Goal: Task Accomplishment & Management: Manage account settings

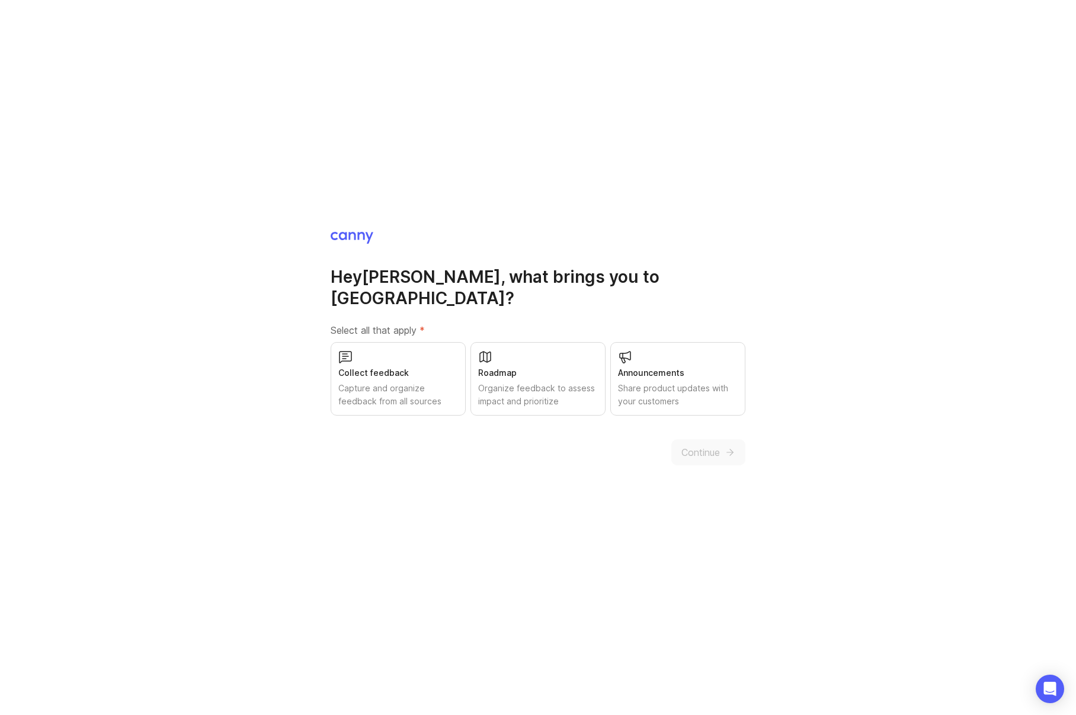
click at [420, 391] on div "Capture and organize feedback from all sources" at bounding box center [398, 395] width 120 height 26
click at [720, 439] on button "Continue" at bounding box center [708, 452] width 74 height 26
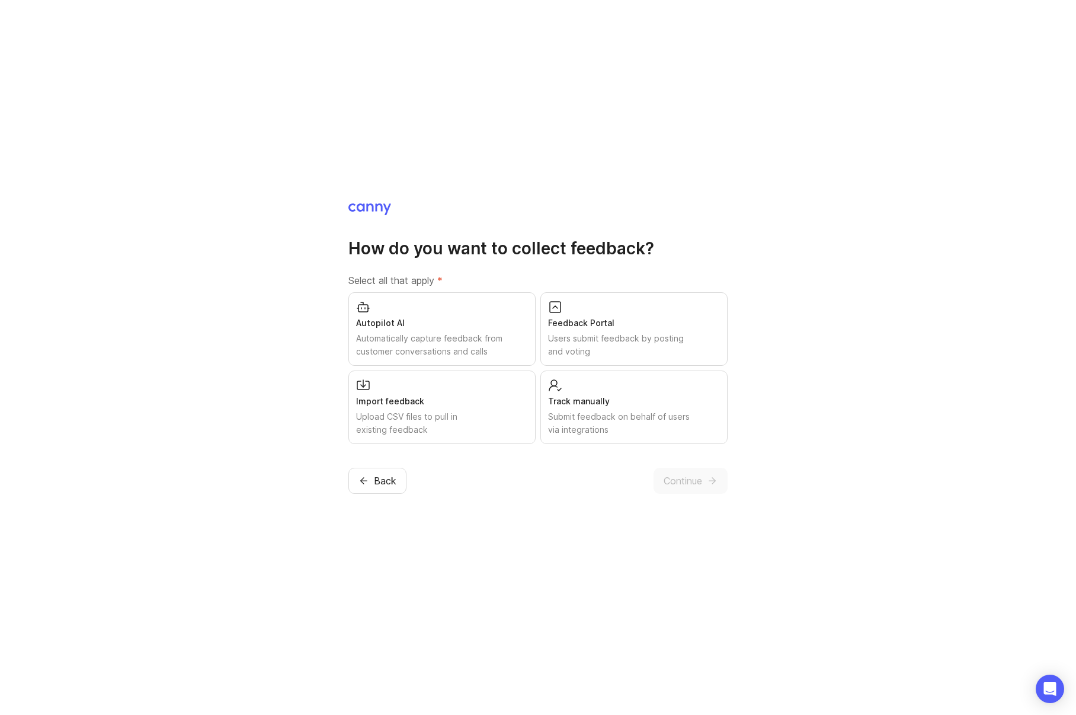
click at [636, 329] on div "Feedback Portal" at bounding box center [634, 322] width 172 height 13
click at [708, 485] on icon "submit" at bounding box center [712, 480] width 11 height 11
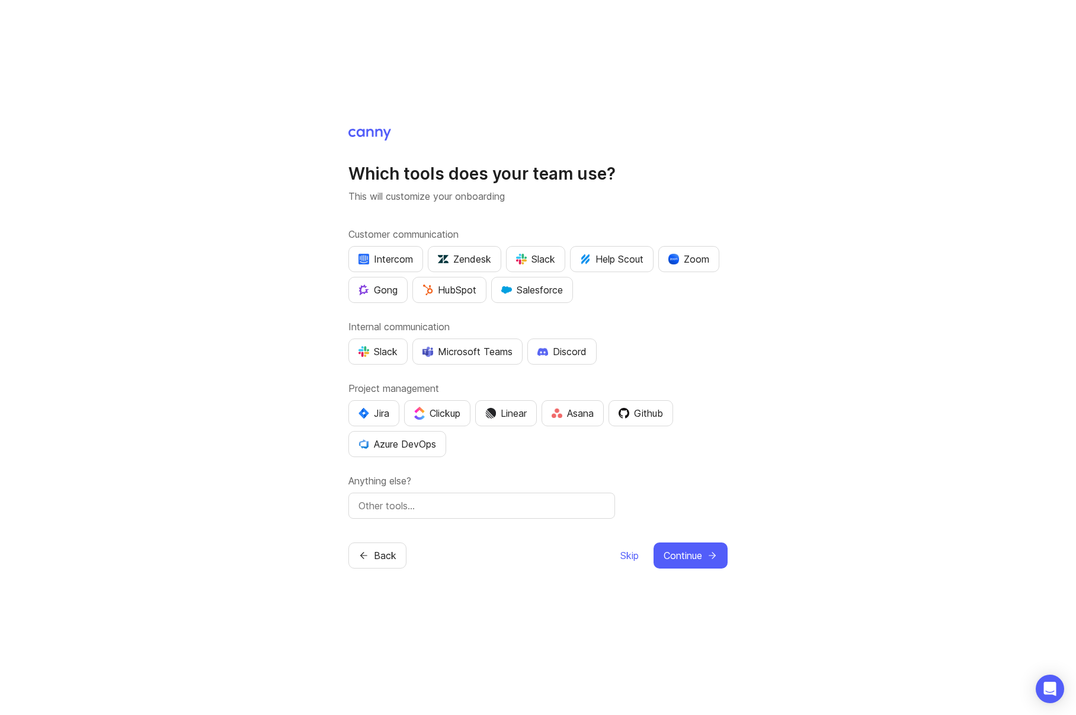
click at [519, 414] on div "Linear" at bounding box center [505, 413] width 41 height 14
click at [378, 344] on button "Slack" at bounding box center [377, 351] width 59 height 26
click at [488, 263] on div "Zendesk" at bounding box center [464, 259] width 53 height 14
click at [719, 569] on div "Which tools does your team use? This will customize your onboarding Customer co…" at bounding box center [538, 357] width 1076 height 715
click at [709, 561] on button "Continue" at bounding box center [691, 555] width 74 height 26
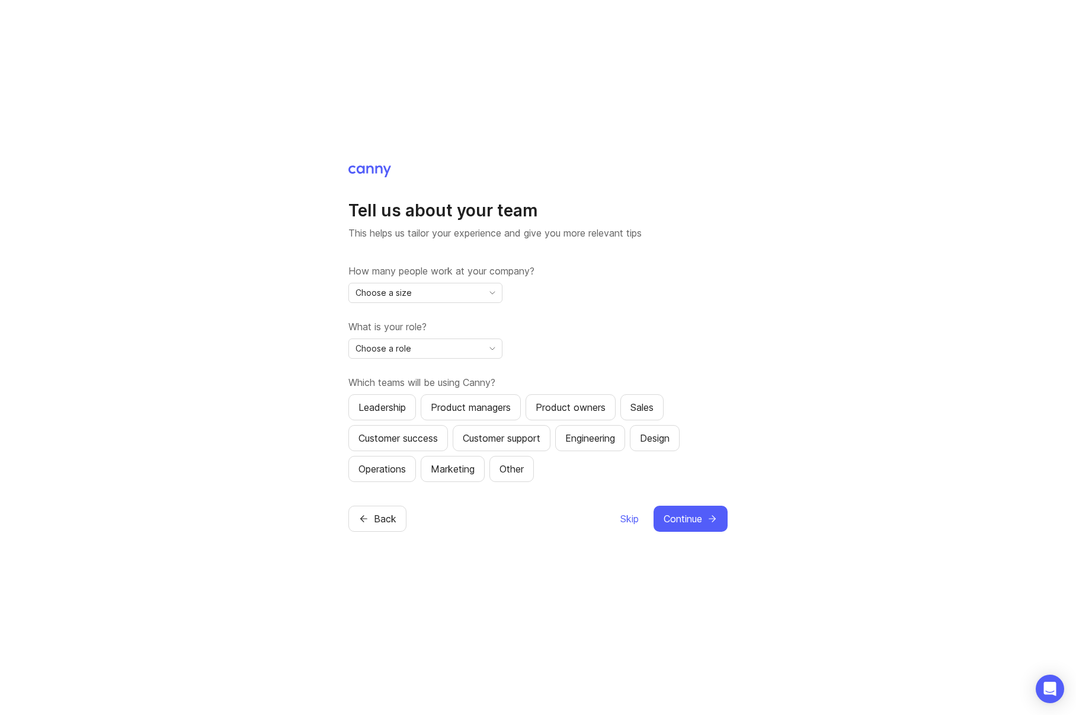
click at [426, 289] on div "Choose a size" at bounding box center [416, 292] width 134 height 19
click at [400, 337] on li "2-10" at bounding box center [425, 335] width 153 height 20
click at [391, 303] on div "How many people work at your company? 2-10 What is your role? Choose a role Whi…" at bounding box center [537, 373] width 379 height 218
click at [390, 298] on div "2-10" at bounding box center [416, 292] width 134 height 19
click at [395, 356] on li "11-50" at bounding box center [425, 355] width 153 height 20
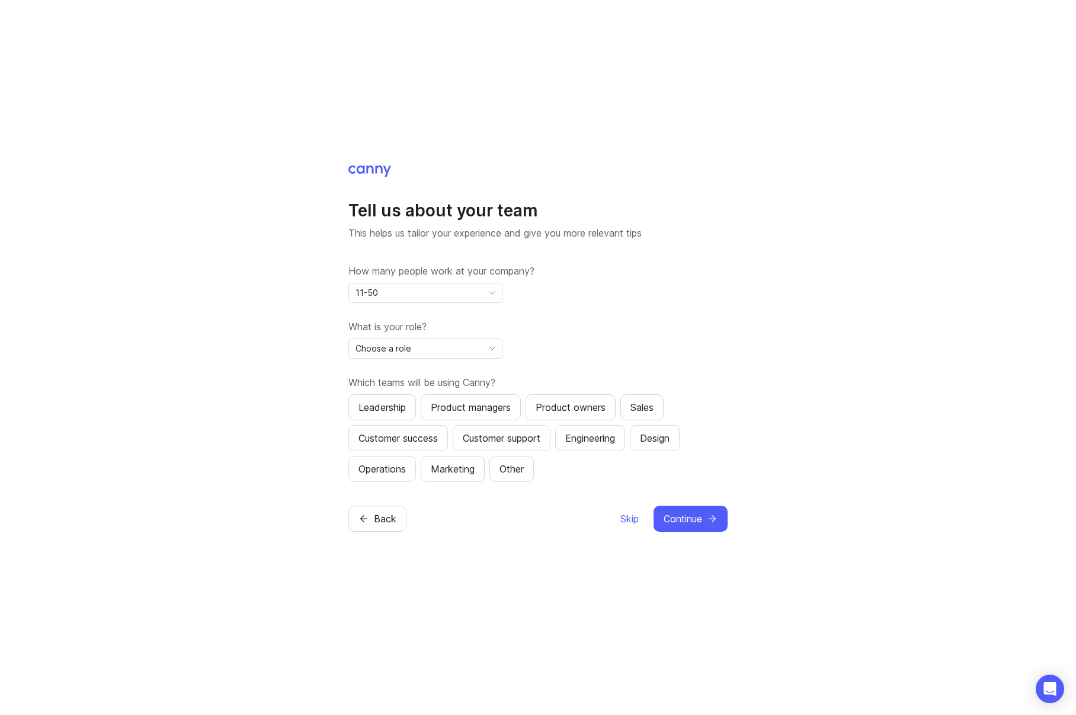
click at [398, 352] on span "Choose a role" at bounding box center [384, 348] width 56 height 13
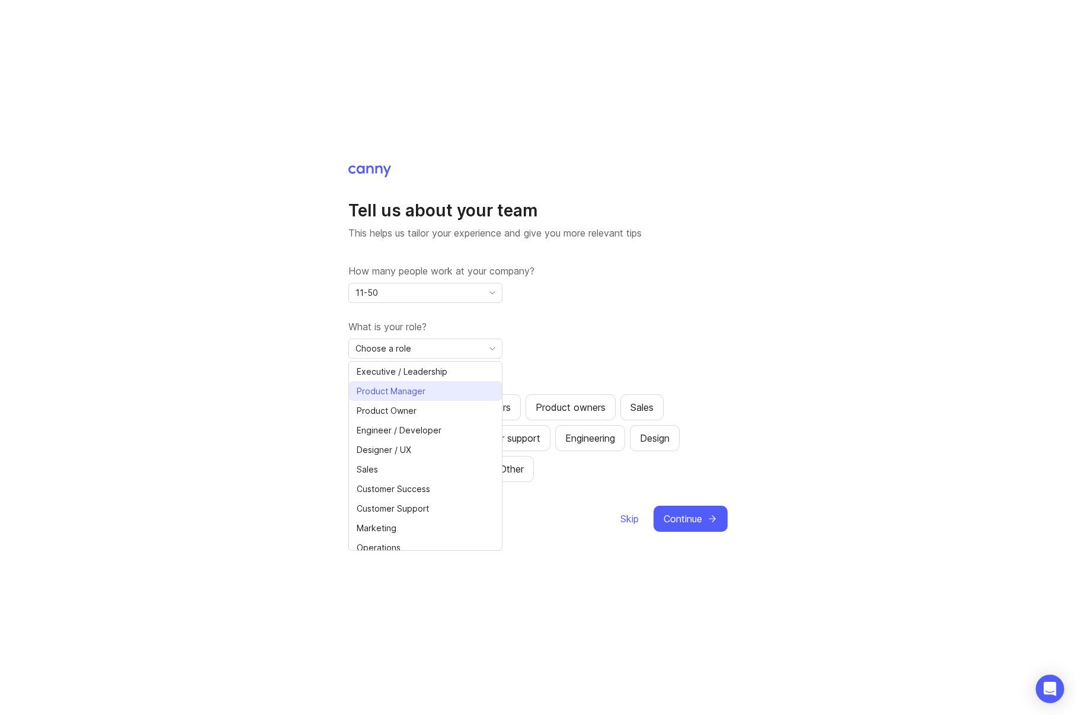
click at [417, 396] on span "Product Manager" at bounding box center [391, 391] width 69 height 13
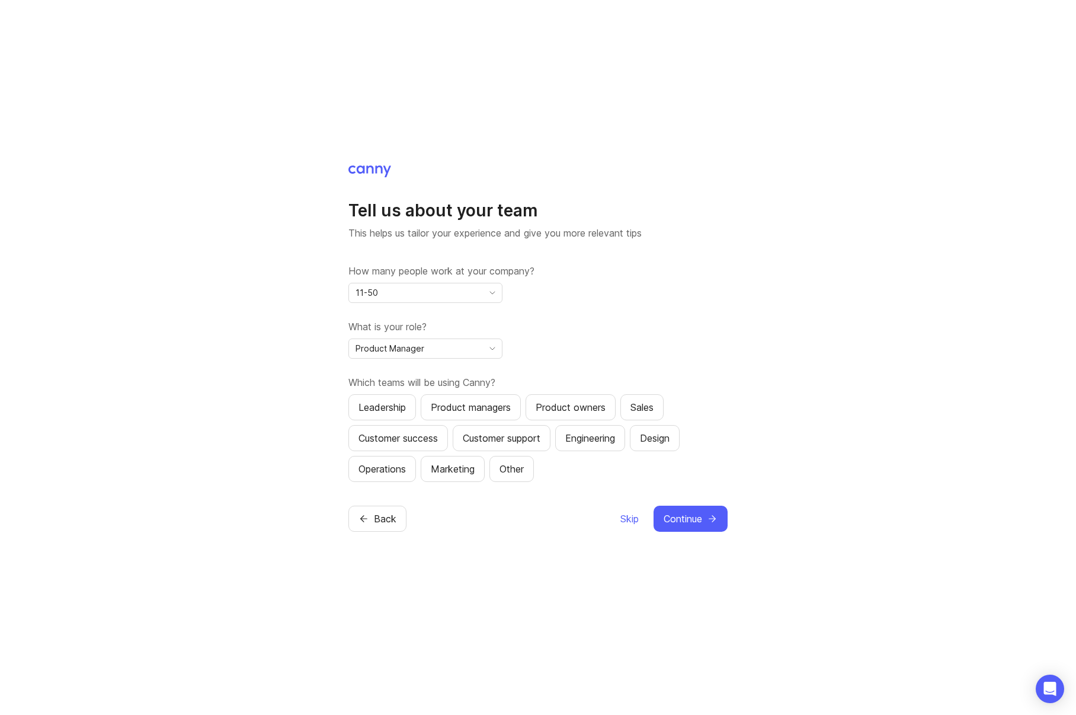
click at [491, 403] on div "Product managers" at bounding box center [471, 407] width 80 height 14
click at [718, 522] on button "Continue" at bounding box center [691, 519] width 74 height 26
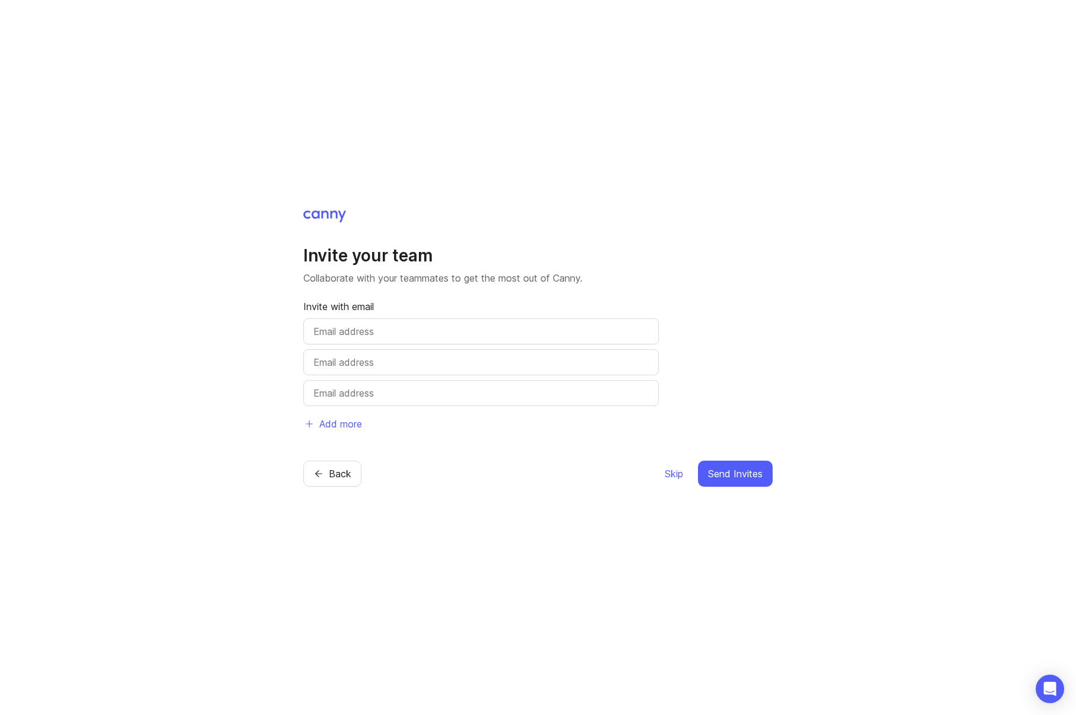
click at [667, 475] on span "Skip" at bounding box center [674, 473] width 18 height 14
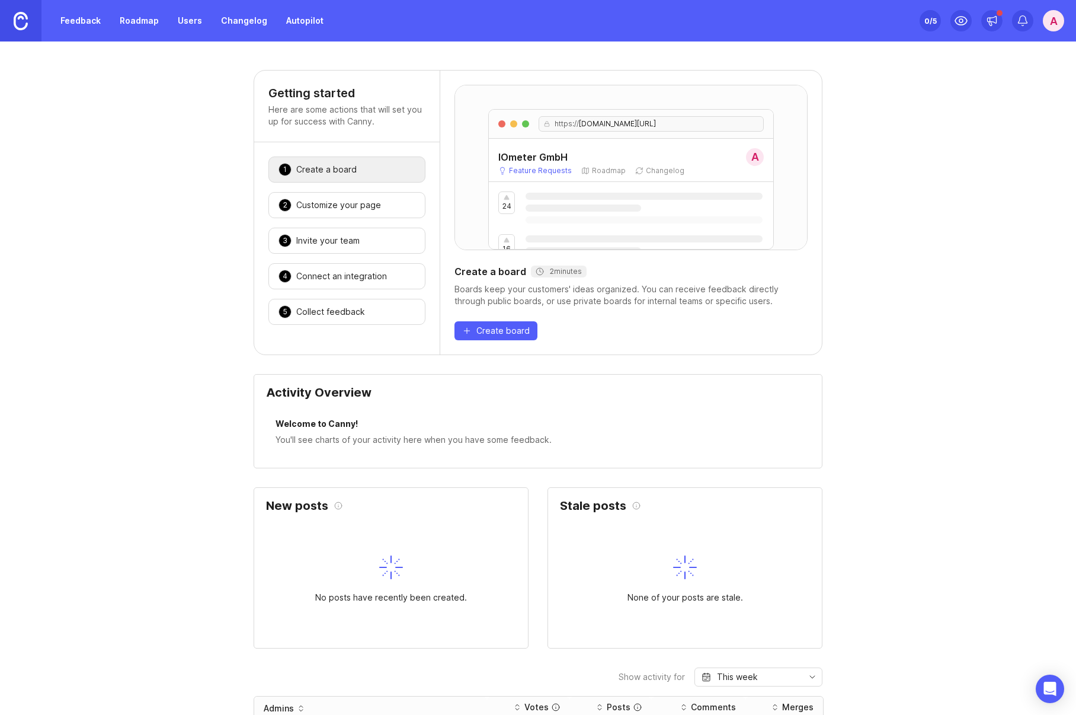
click at [334, 163] on div "1 Create a board 🎉" at bounding box center [346, 169] width 157 height 26
click at [564, 274] on div "2 minutes" at bounding box center [559, 271] width 46 height 9
click at [1048, 23] on div "A" at bounding box center [1053, 20] width 21 height 21
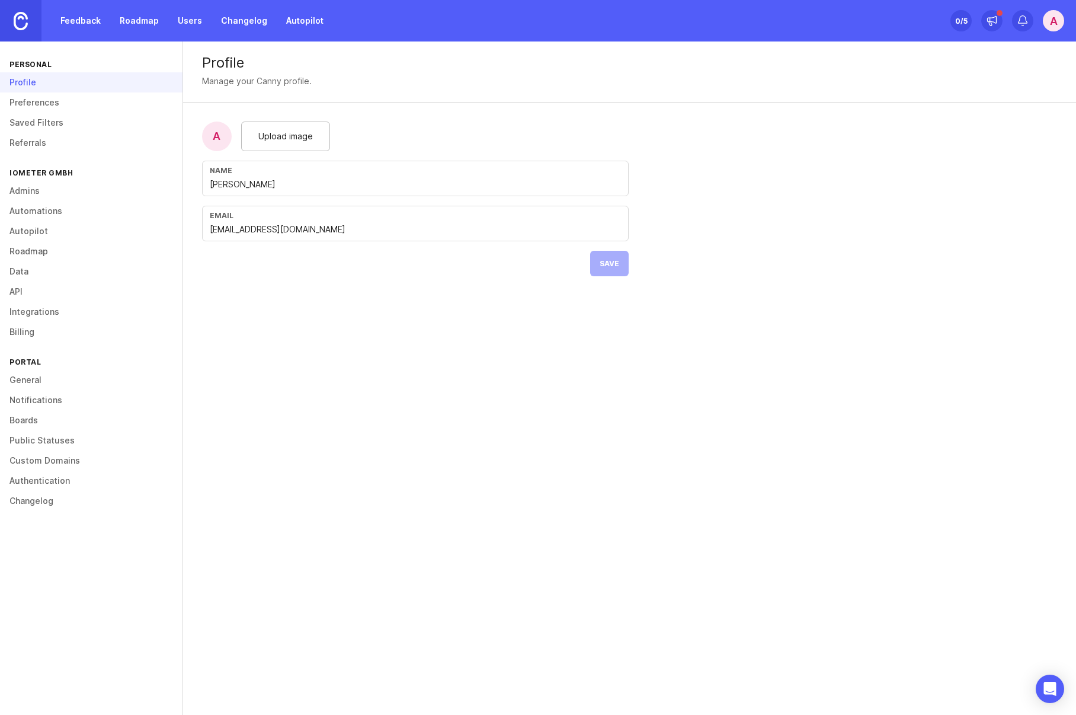
click at [27, 385] on link "General" at bounding box center [91, 380] width 183 height 20
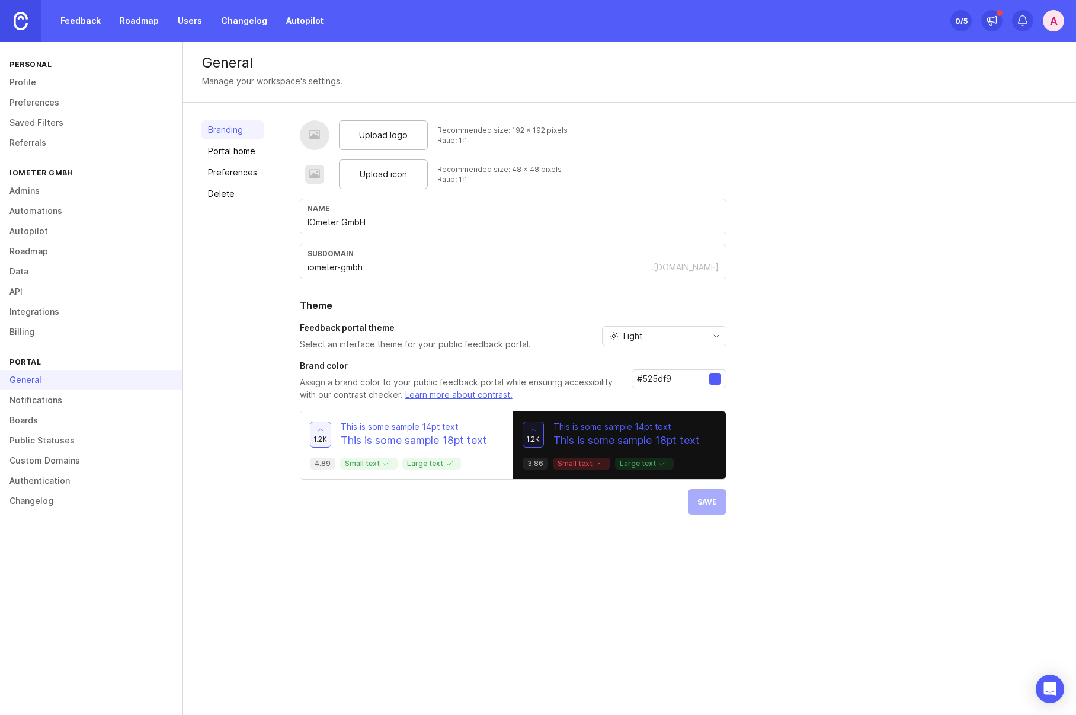
click at [340, 268] on input "iometer-gmbh" at bounding box center [480, 267] width 344 height 13
type input "iometer"
click at [710, 497] on button "Save" at bounding box center [707, 501] width 39 height 25
click at [33, 404] on link "Notifications" at bounding box center [91, 400] width 183 height 20
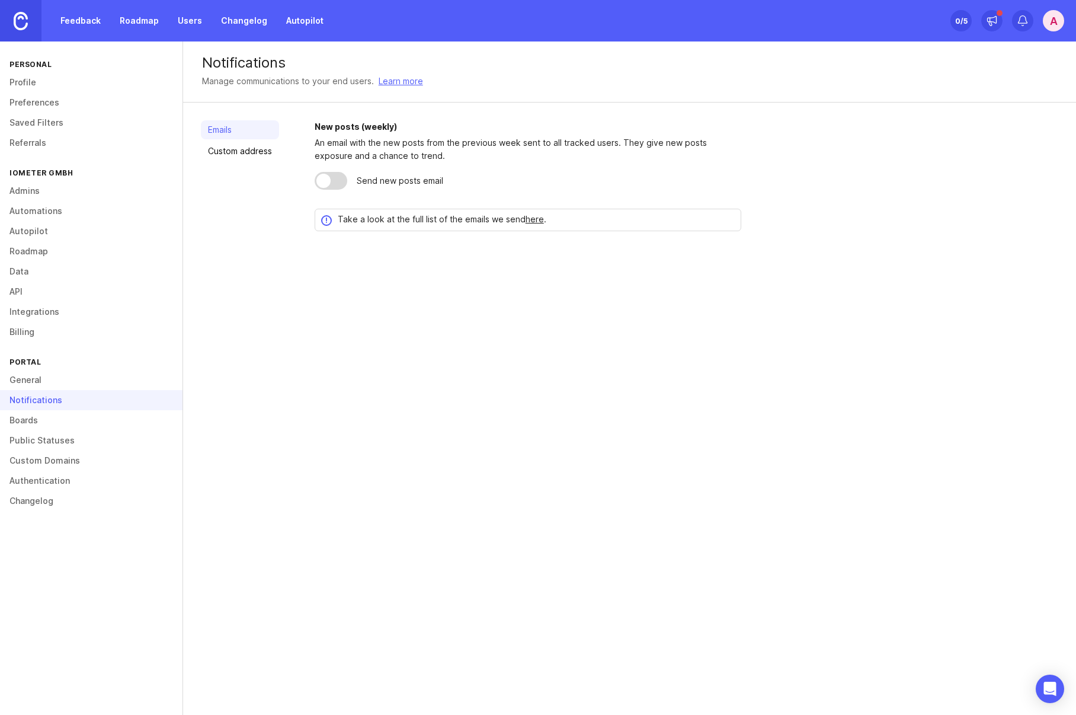
click at [34, 423] on link "Boards" at bounding box center [91, 420] width 183 height 20
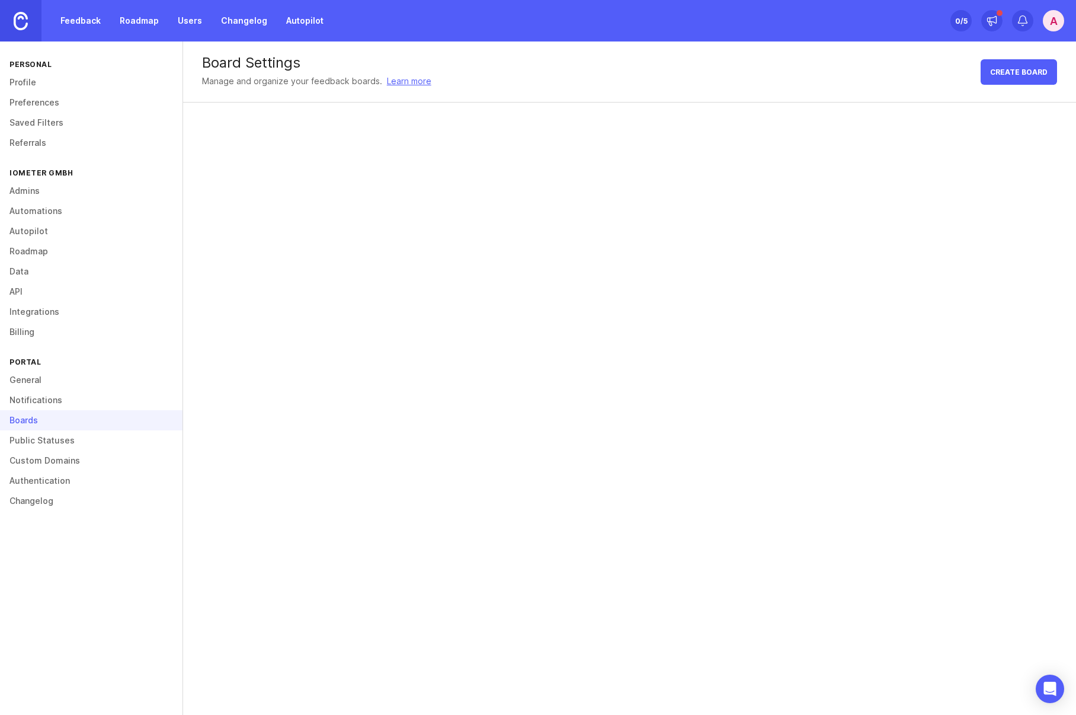
click at [45, 443] on link "Public Statuses" at bounding box center [91, 440] width 183 height 20
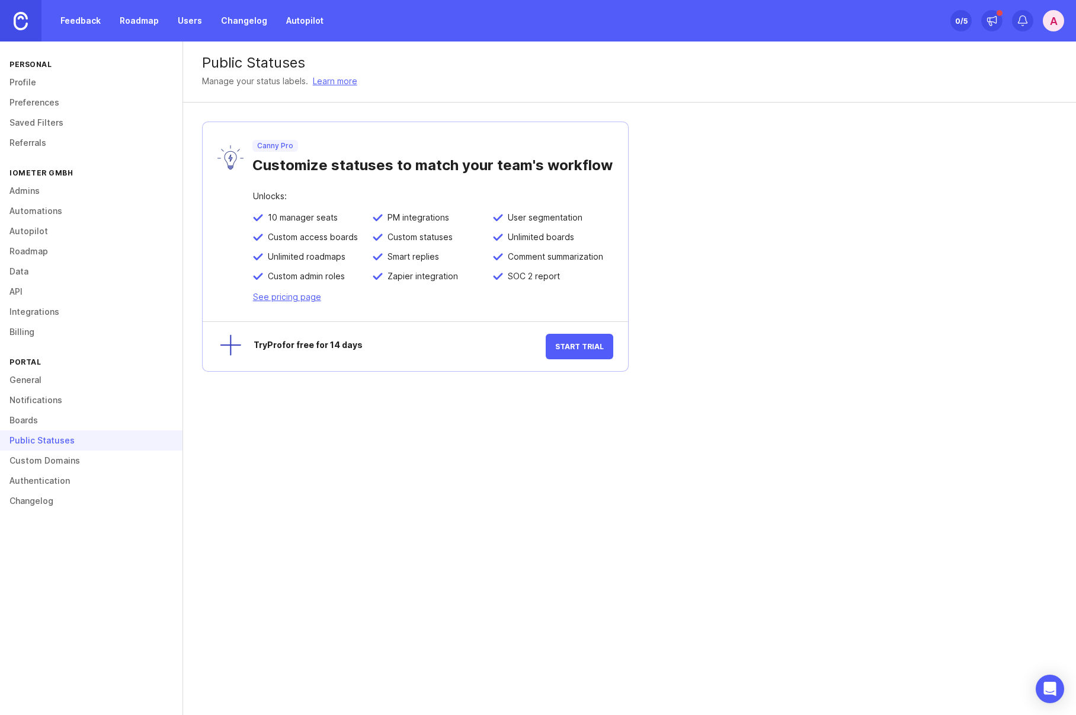
click at [63, 469] on link "Custom Domains" at bounding box center [91, 460] width 183 height 20
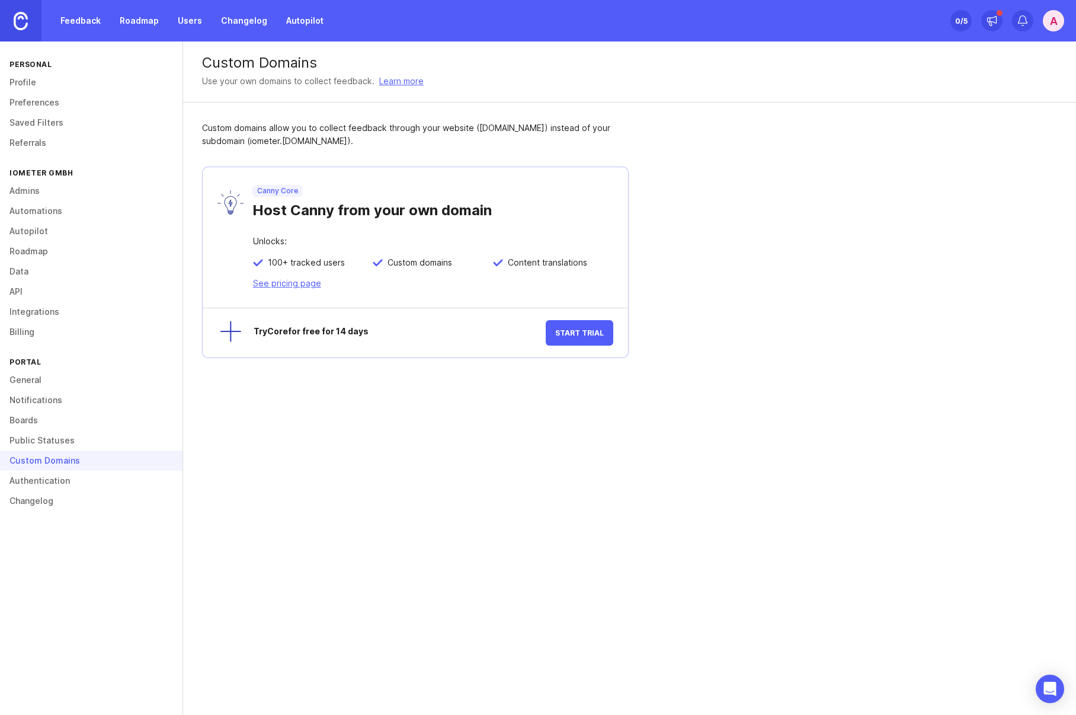
click at [65, 484] on link "Authentication" at bounding box center [91, 481] width 183 height 20
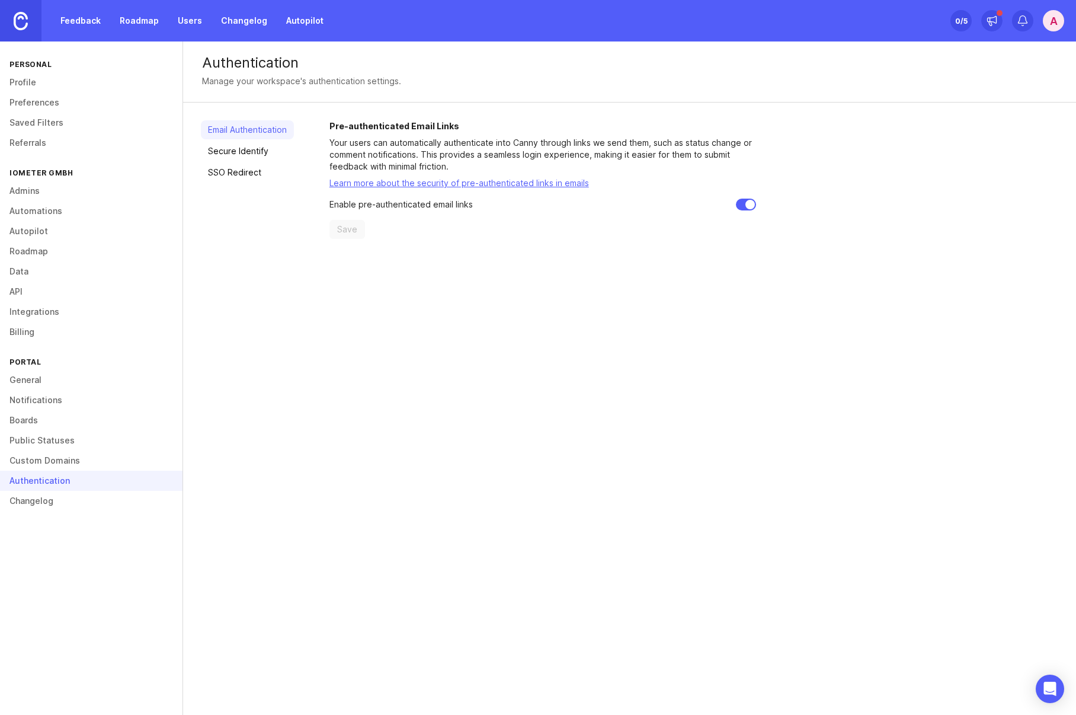
click at [64, 504] on link "Changelog" at bounding box center [91, 501] width 183 height 20
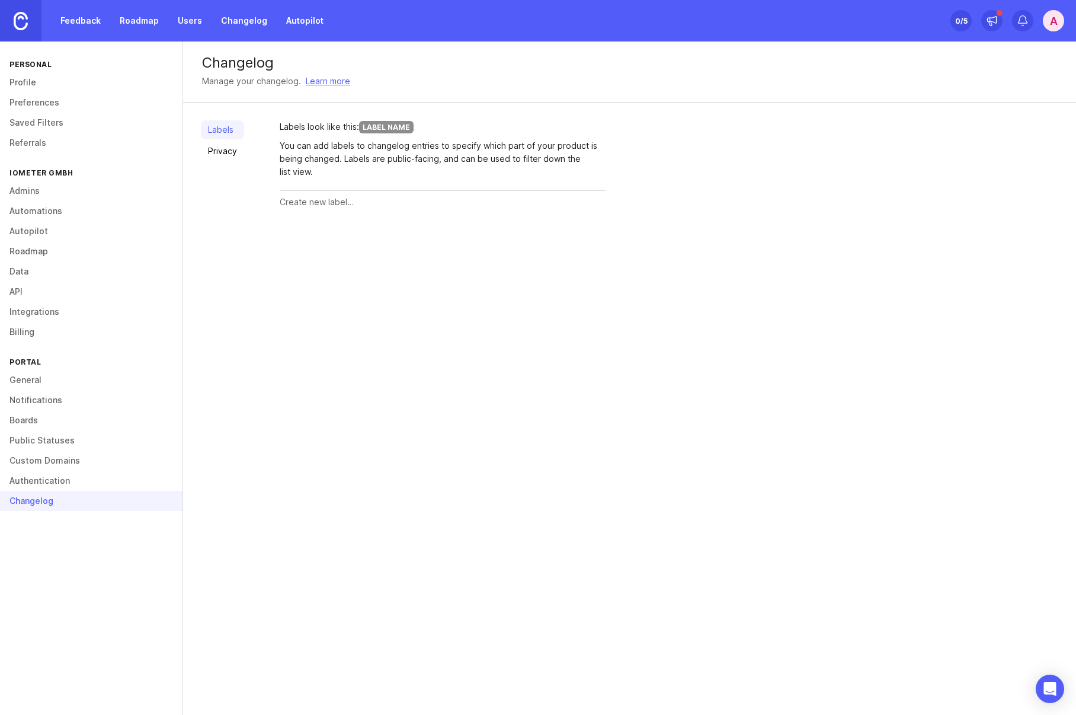
click at [27, 325] on link "Billing" at bounding box center [91, 332] width 183 height 20
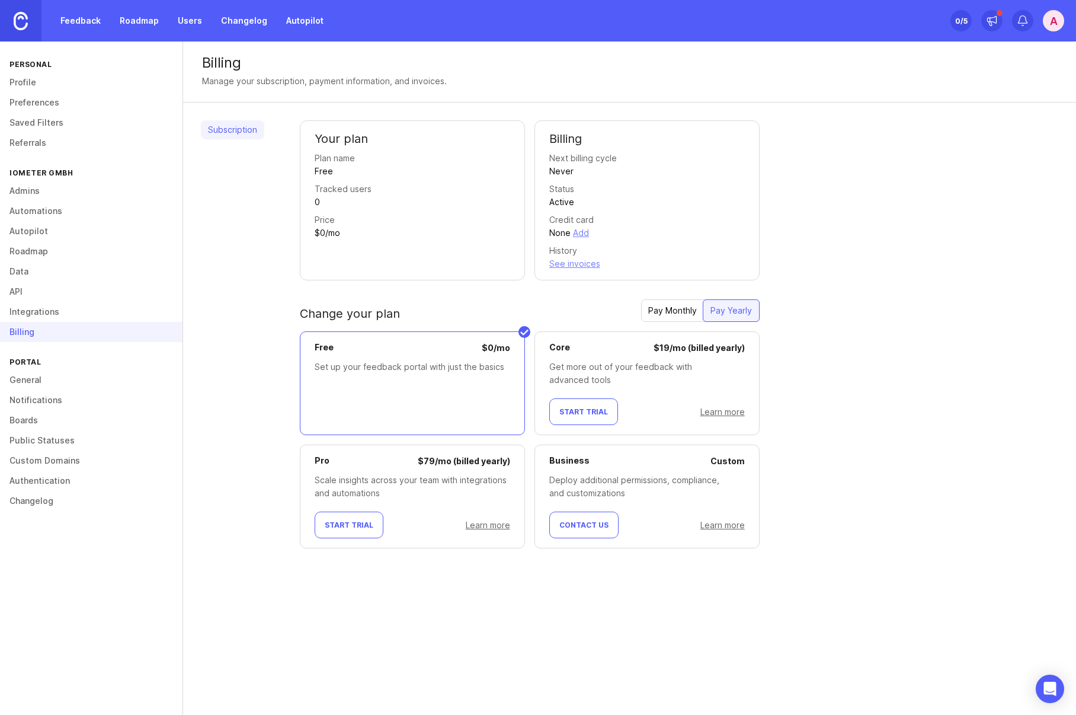
click at [50, 318] on link "Integrations" at bounding box center [91, 312] width 183 height 20
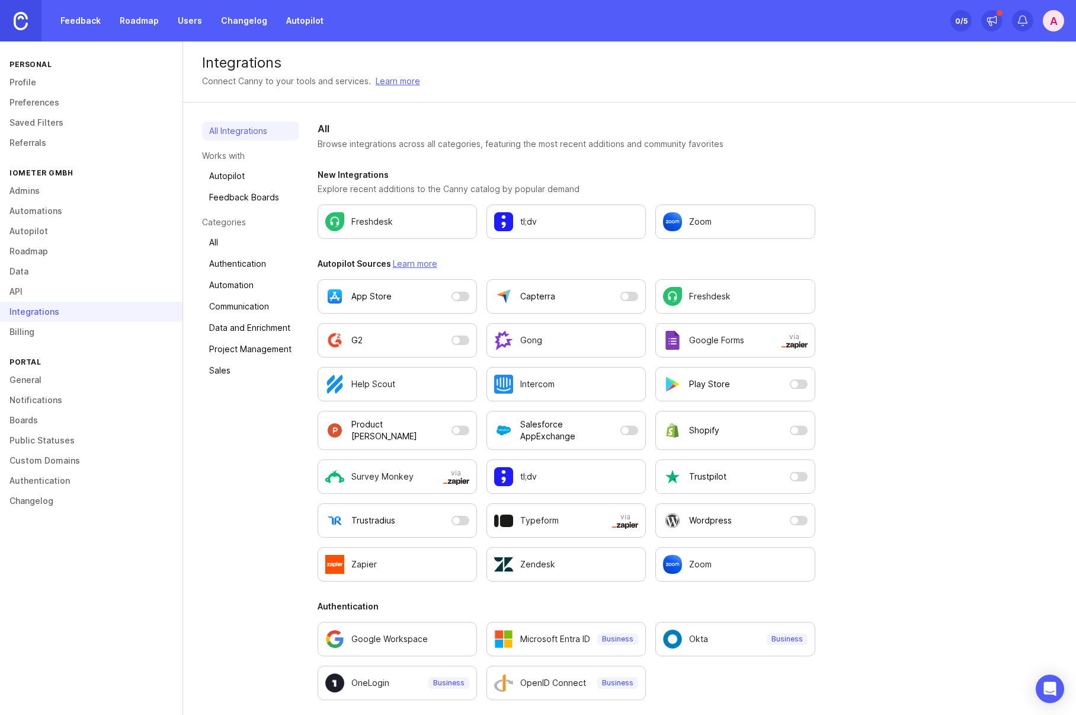
click at [48, 299] on link "API" at bounding box center [91, 291] width 183 height 20
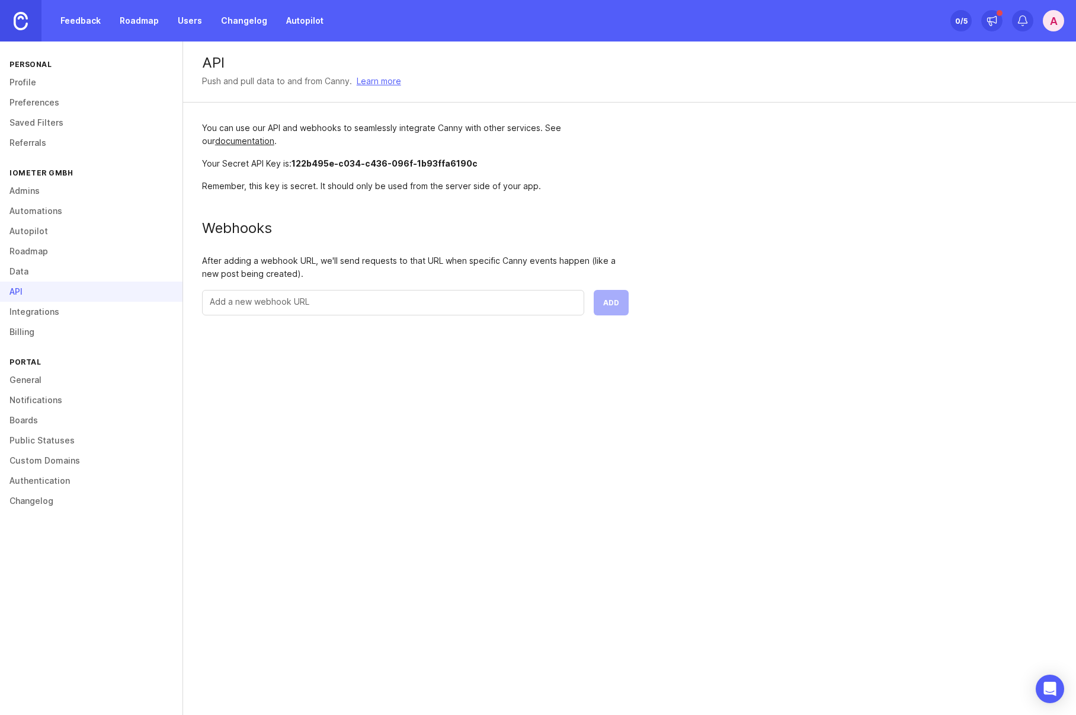
click at [43, 271] on link "Data" at bounding box center [91, 271] width 183 height 20
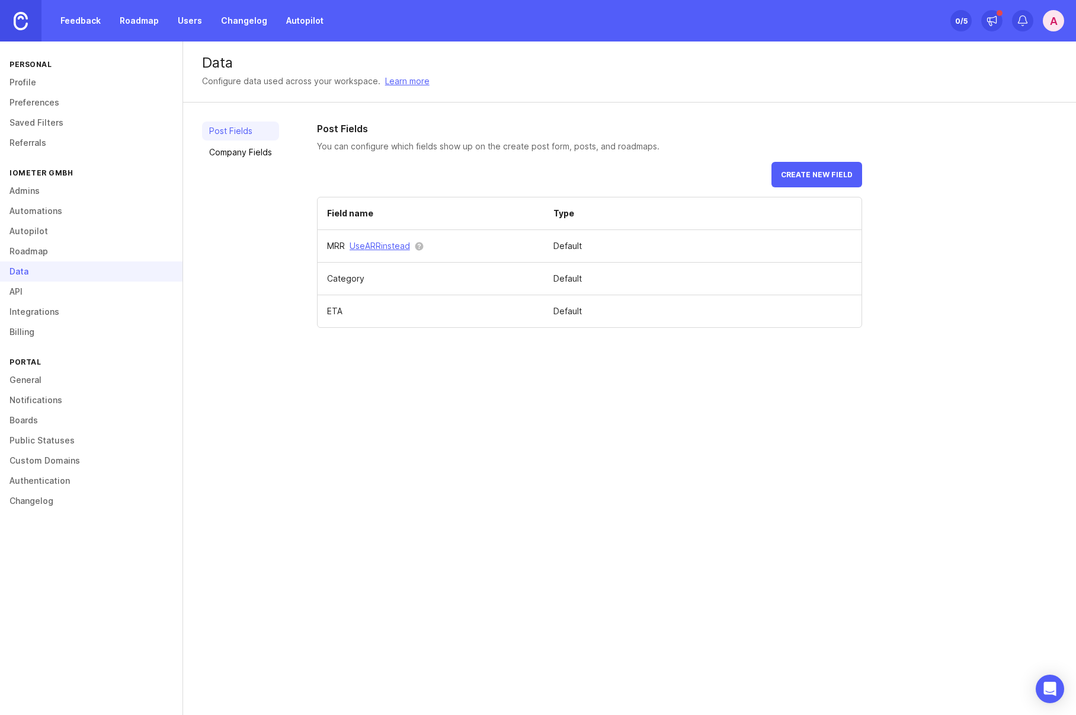
click at [41, 254] on link "Roadmap" at bounding box center [91, 251] width 183 height 20
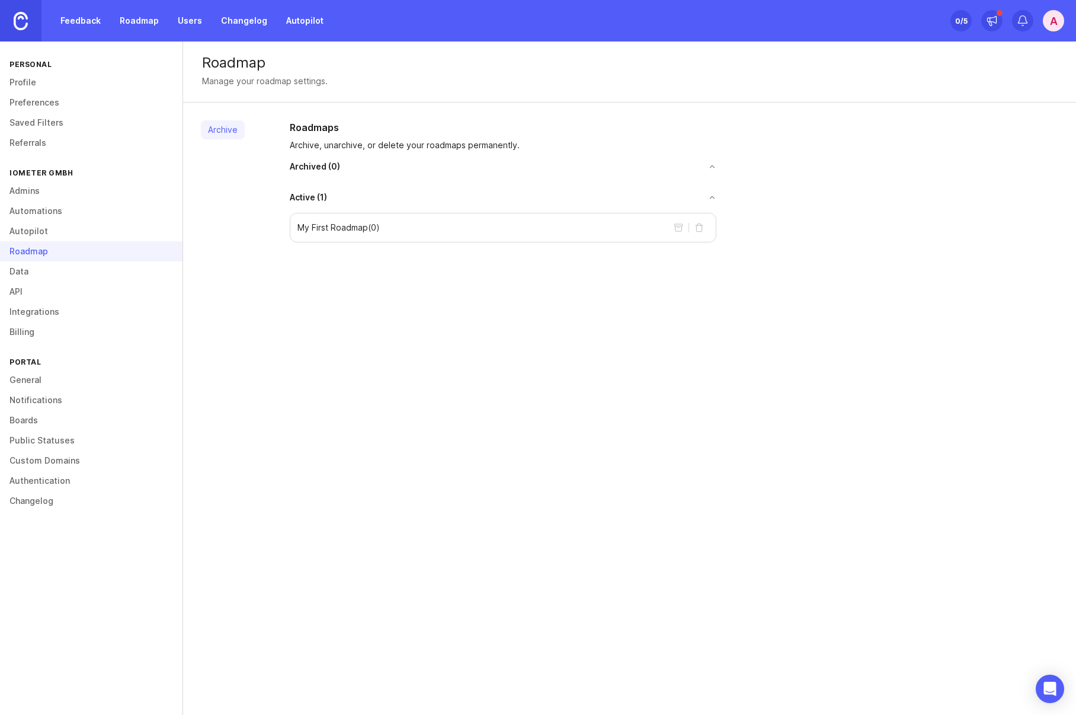
click at [47, 234] on link "Autopilot" at bounding box center [91, 231] width 183 height 20
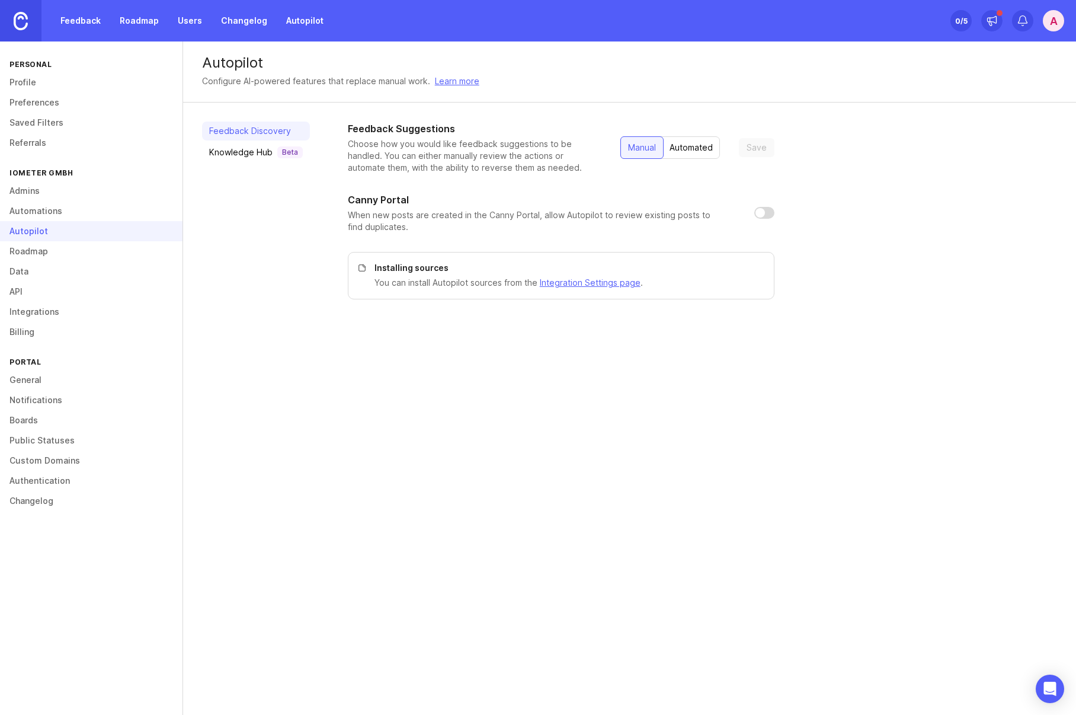
click at [41, 79] on link "Profile" at bounding box center [91, 82] width 183 height 20
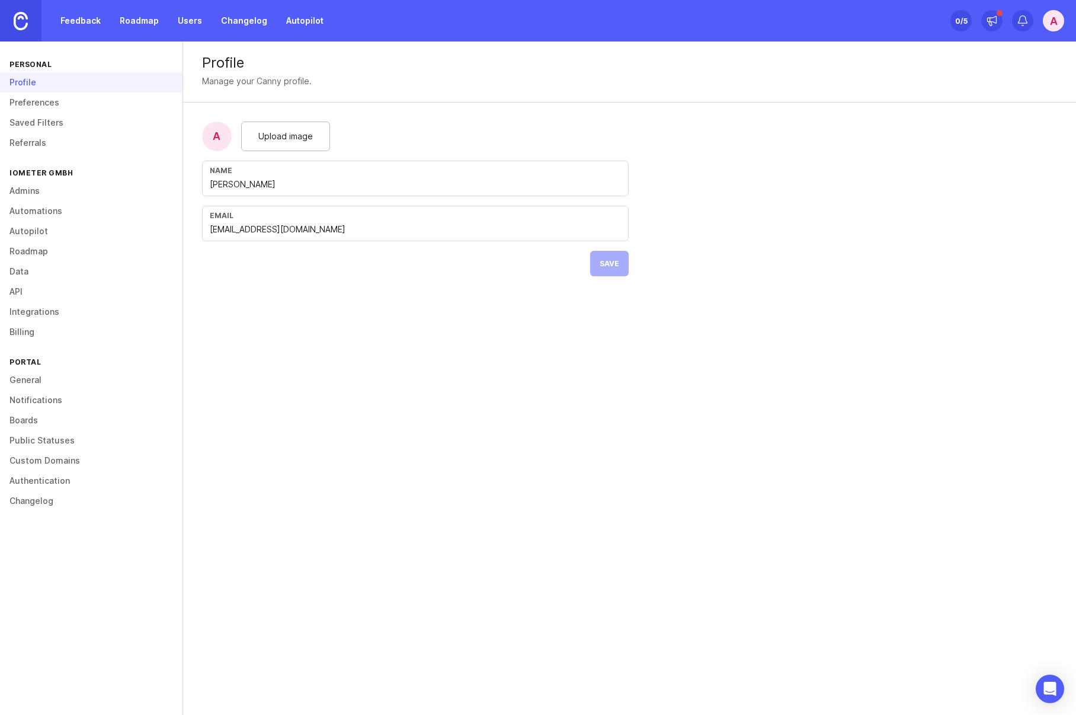
click at [52, 100] on link "Preferences" at bounding box center [91, 102] width 183 height 20
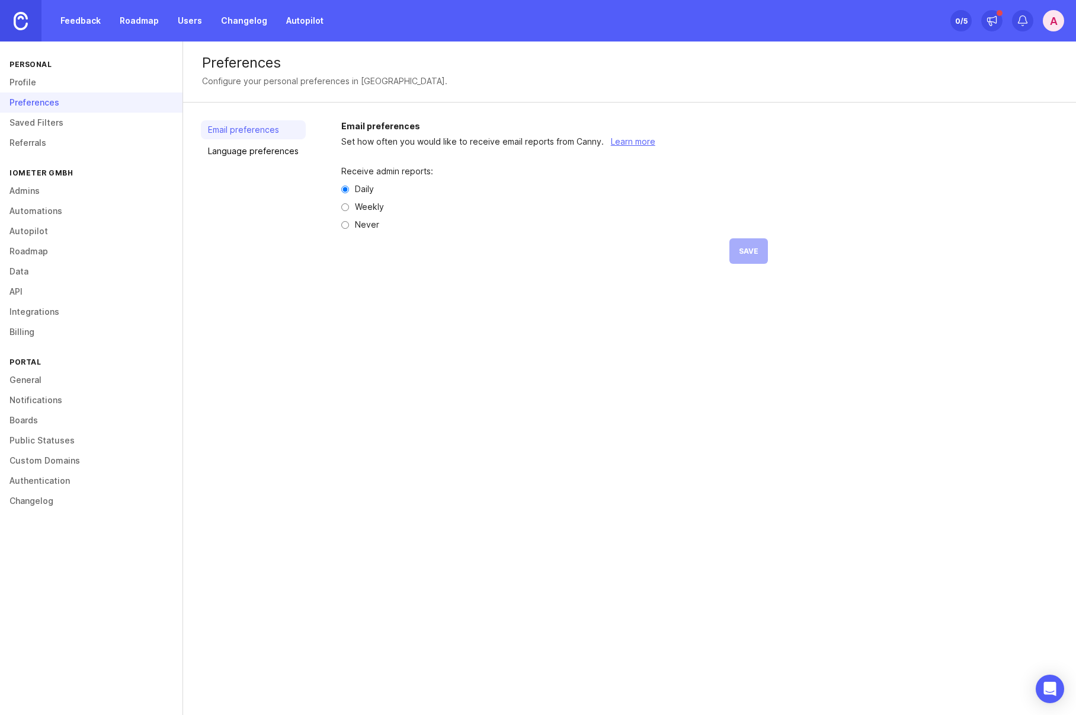
click at [279, 149] on link "Language preferences" at bounding box center [253, 151] width 105 height 19
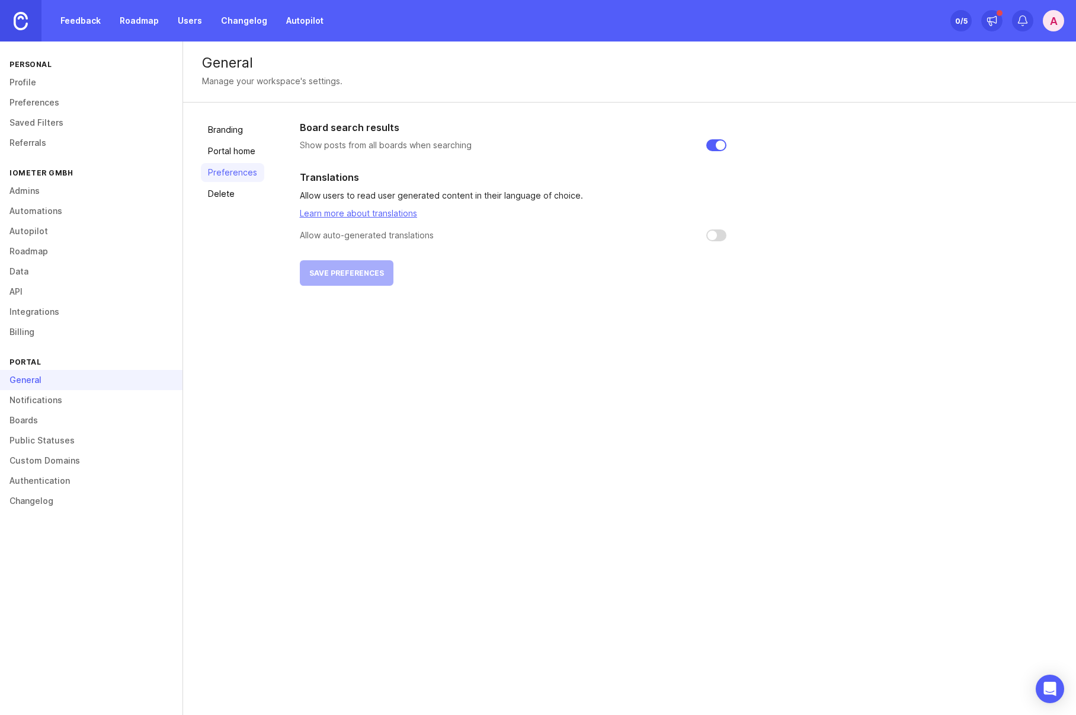
click at [248, 151] on link "Portal home" at bounding box center [232, 151] width 63 height 19
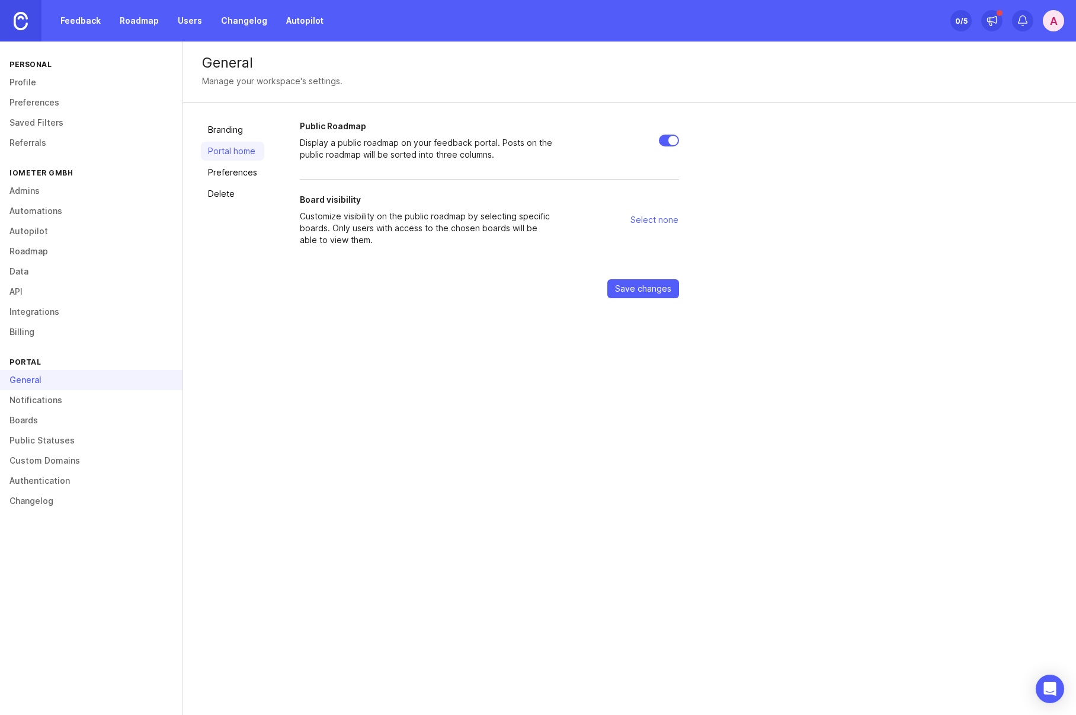
click at [226, 134] on link "Branding" at bounding box center [232, 129] width 63 height 19
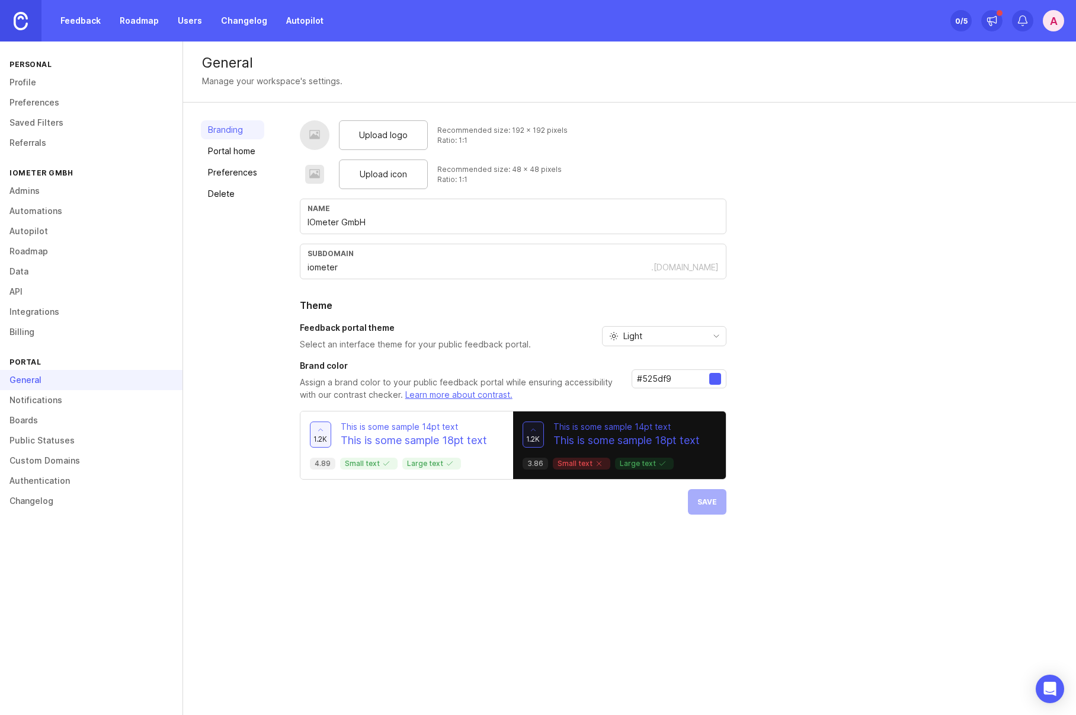
click at [216, 119] on div "Branding Portal home Preferences Delete Upload logo Recommended size: 192 x 192…" at bounding box center [629, 318] width 893 height 430
click at [811, 303] on div "Upload logo Recommended size: 192 x 192 pixels Ratio: 1:1 Upload icon Recommend…" at bounding box center [679, 317] width 759 height 394
click at [77, 18] on link "Feedback" at bounding box center [80, 20] width 55 height 21
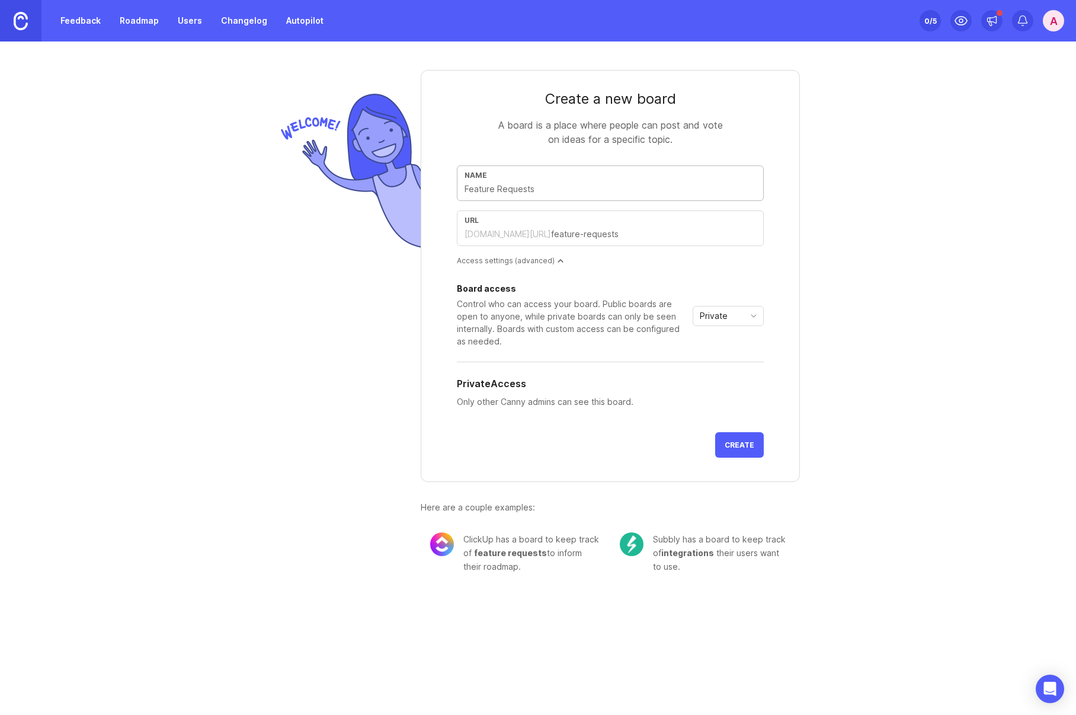
click at [150, 24] on link "Roadmap" at bounding box center [139, 20] width 53 height 21
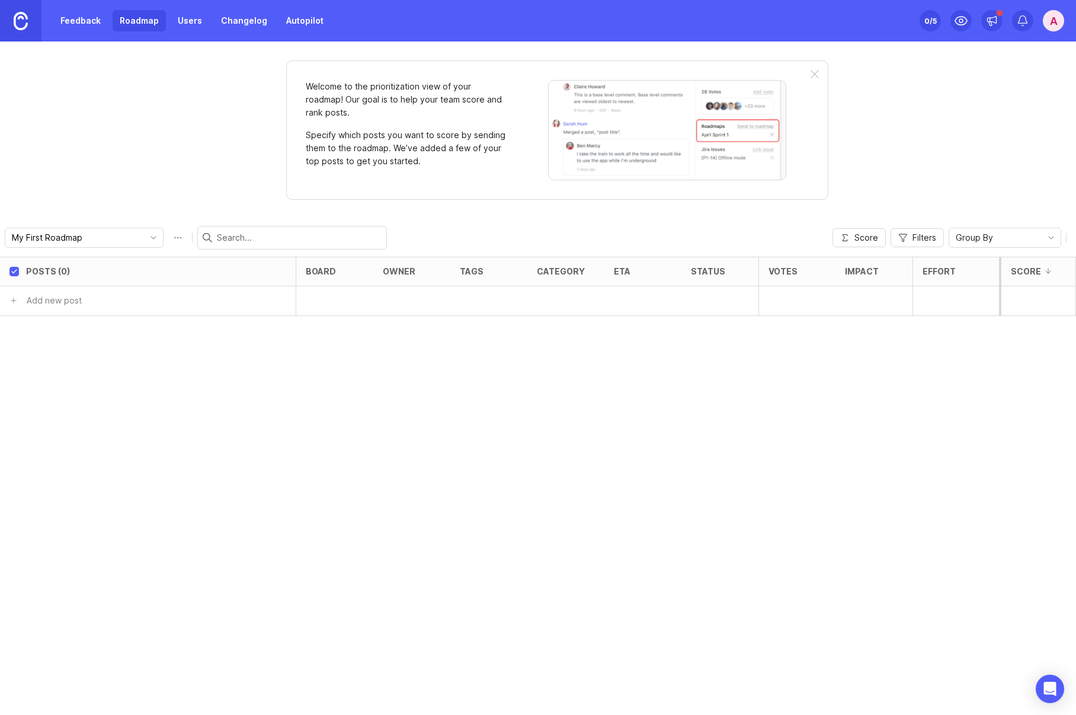
click at [202, 21] on link "Users" at bounding box center [190, 20] width 39 height 21
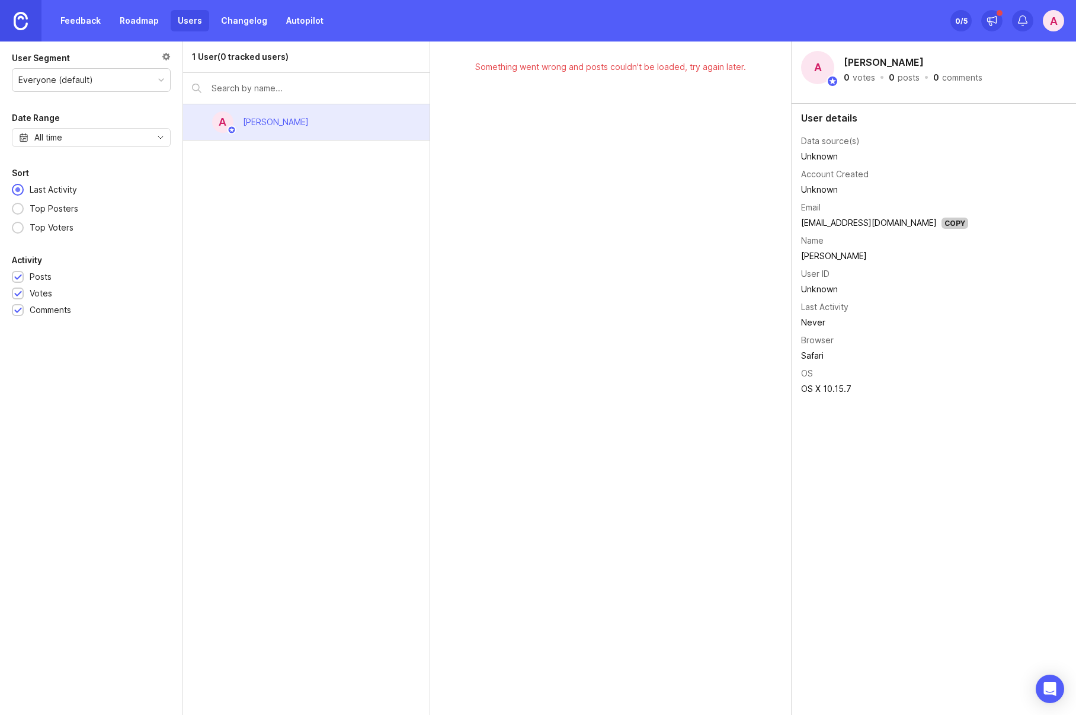
click at [123, 17] on link "Roadmap" at bounding box center [139, 20] width 53 height 21
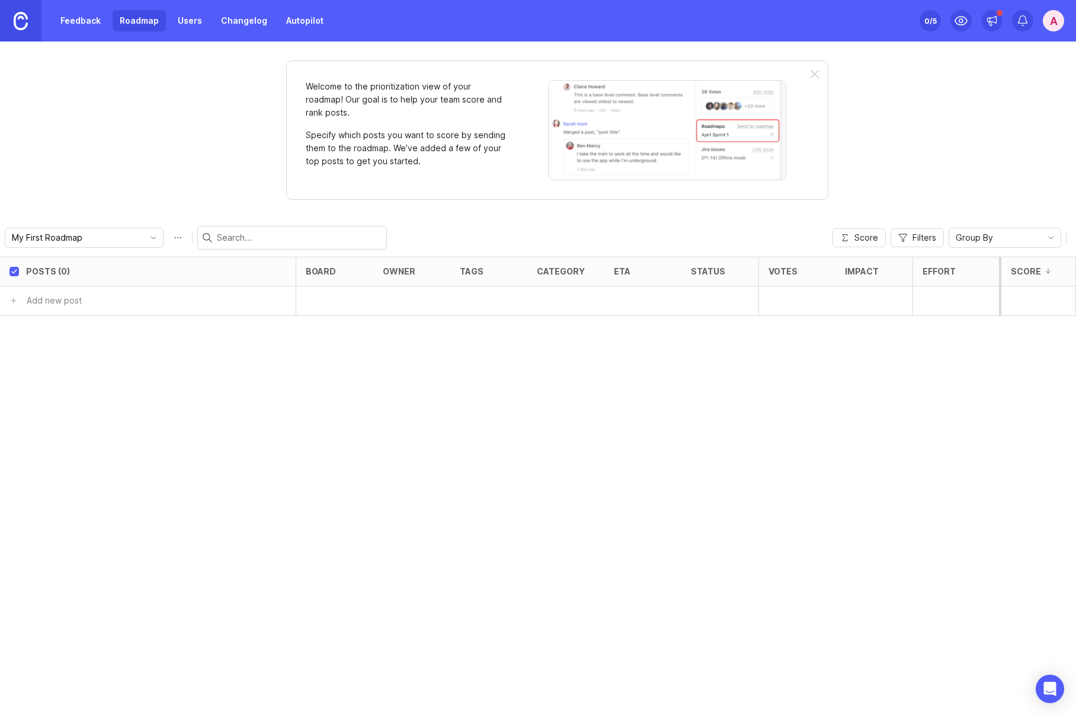
click at [106, 25] on link "Feedback" at bounding box center [80, 20] width 55 height 21
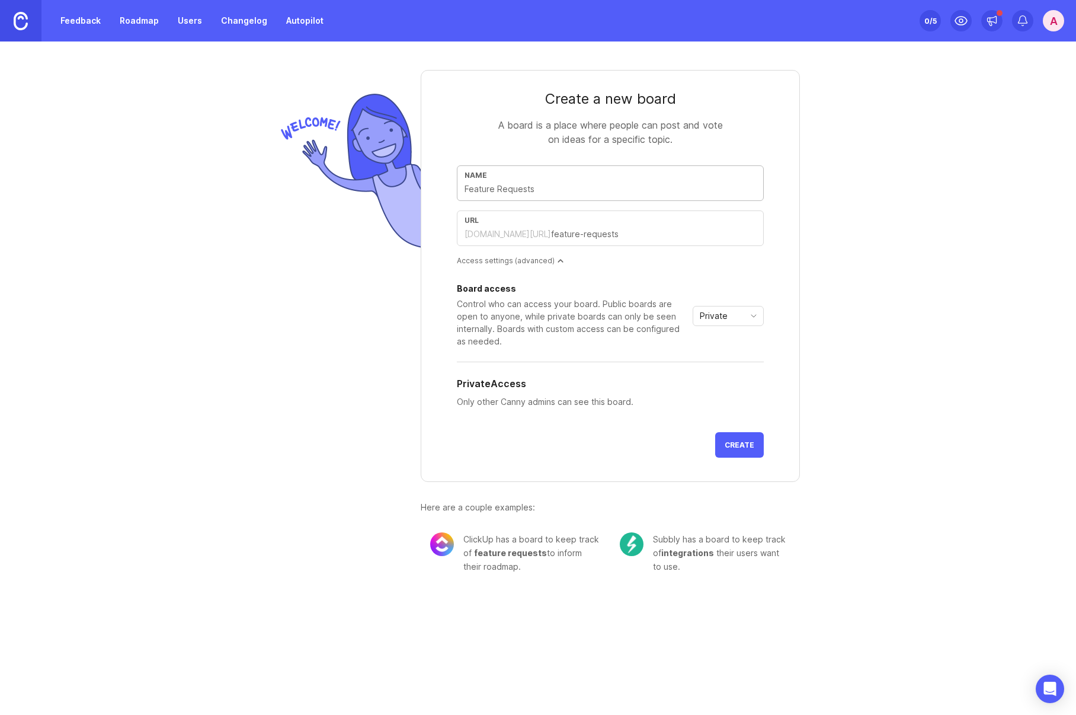
click at [14, 19] on img at bounding box center [21, 21] width 14 height 18
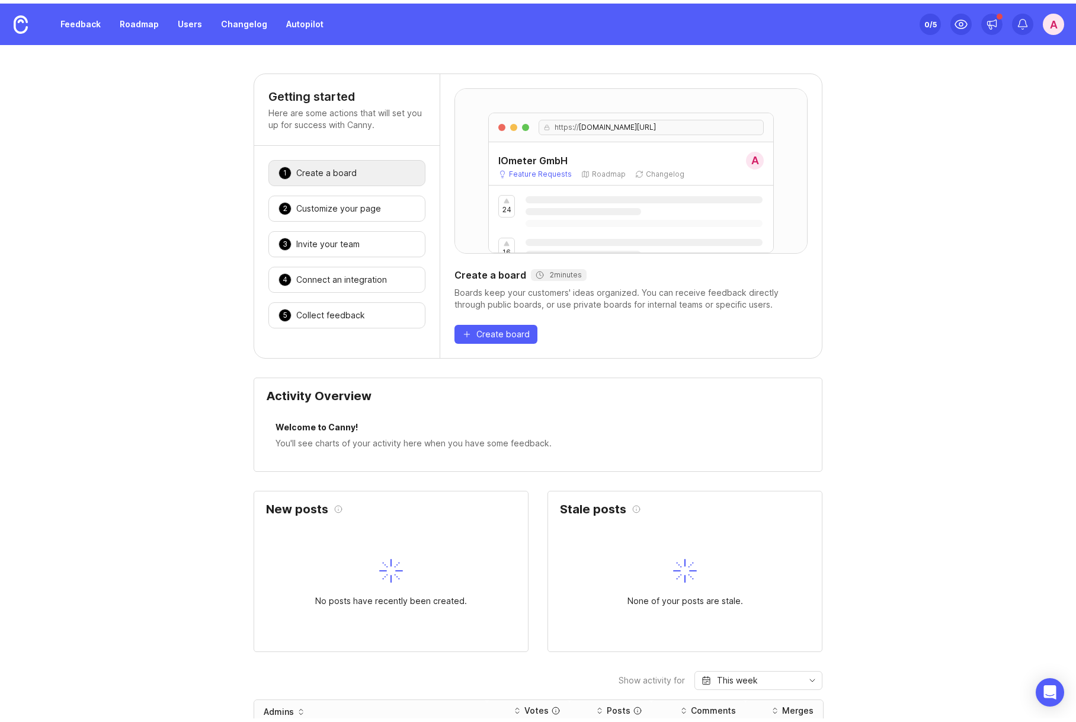
scroll to position [7, 0]
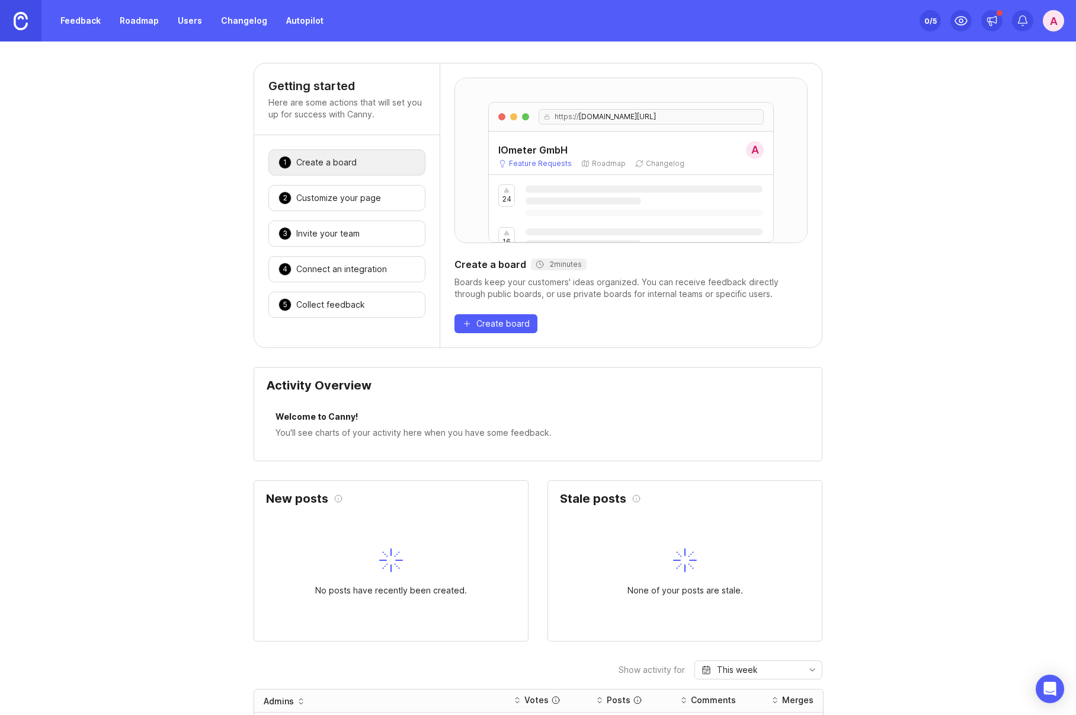
click at [932, 21] on div "0 /5" at bounding box center [931, 20] width 12 height 17
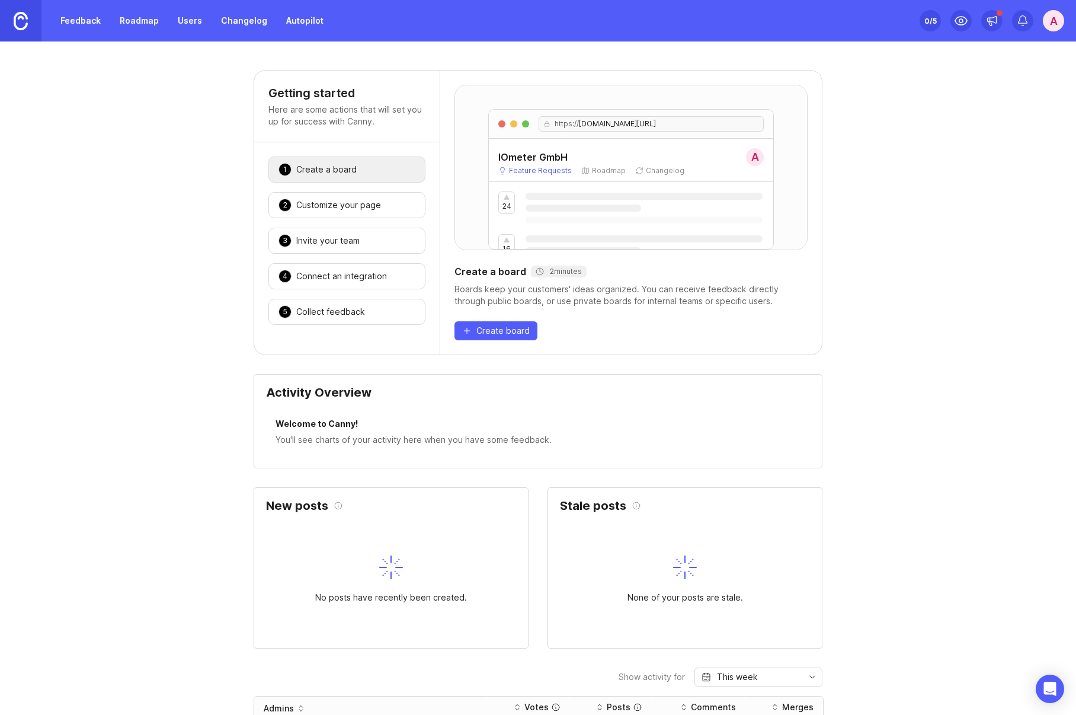
click at [1053, 27] on div "A" at bounding box center [1053, 20] width 21 height 21
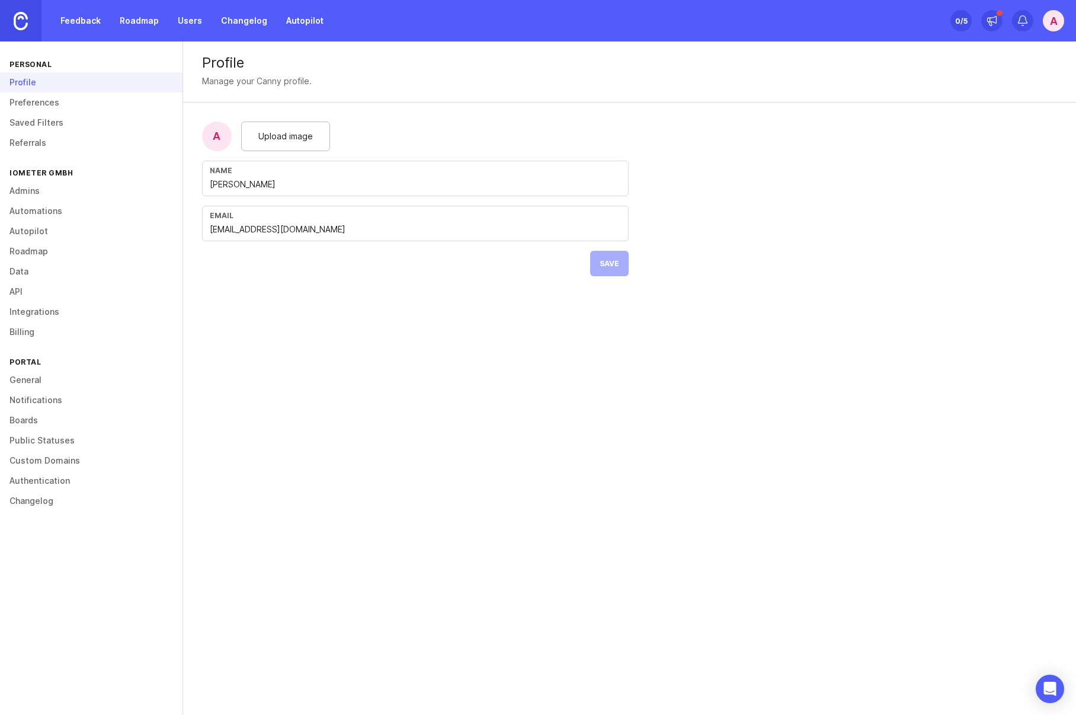
click at [101, 113] on link "Saved Filters" at bounding box center [91, 123] width 183 height 20
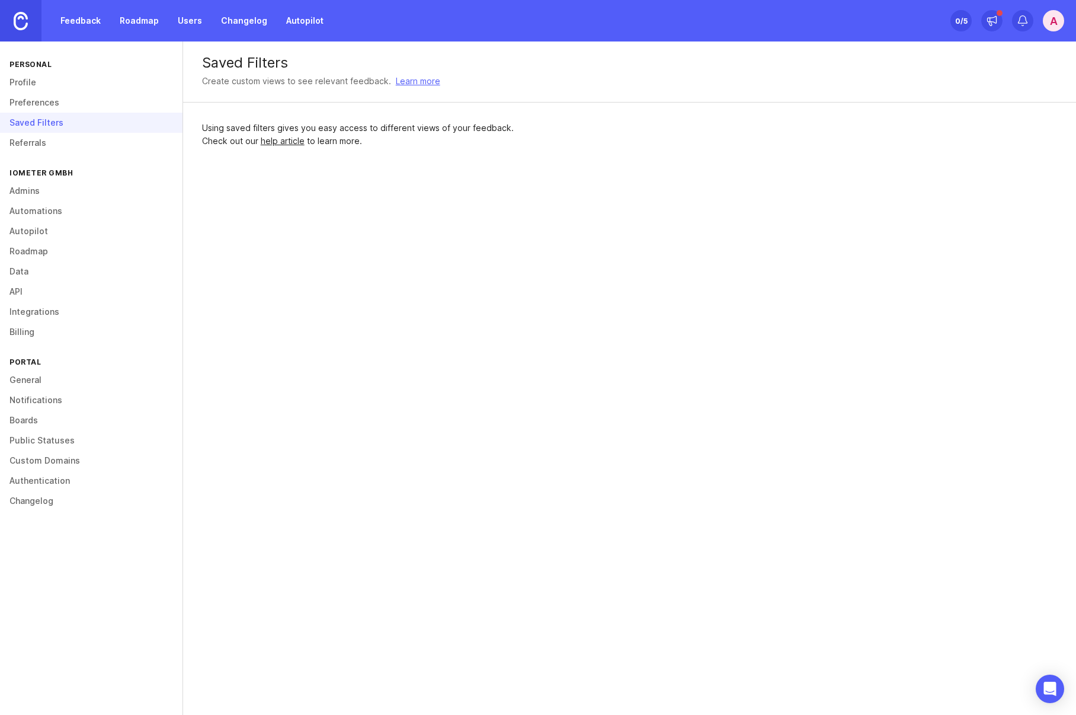
click at [99, 102] on link "Preferences" at bounding box center [91, 102] width 183 height 20
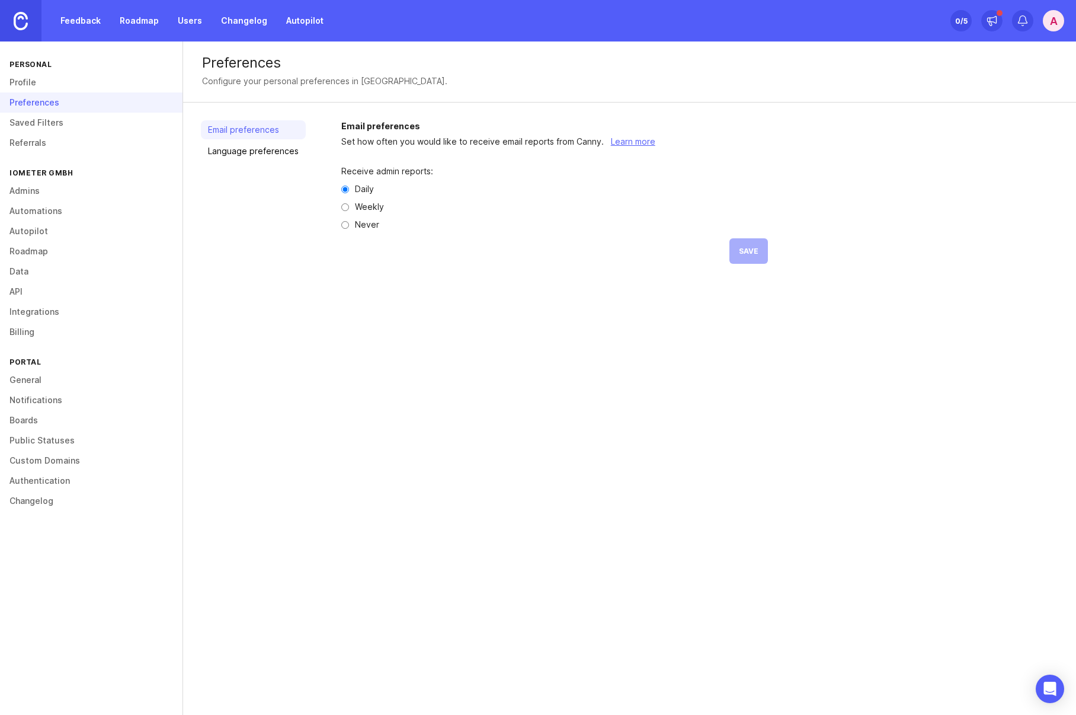
click at [279, 155] on link "Language preferences" at bounding box center [253, 151] width 105 height 19
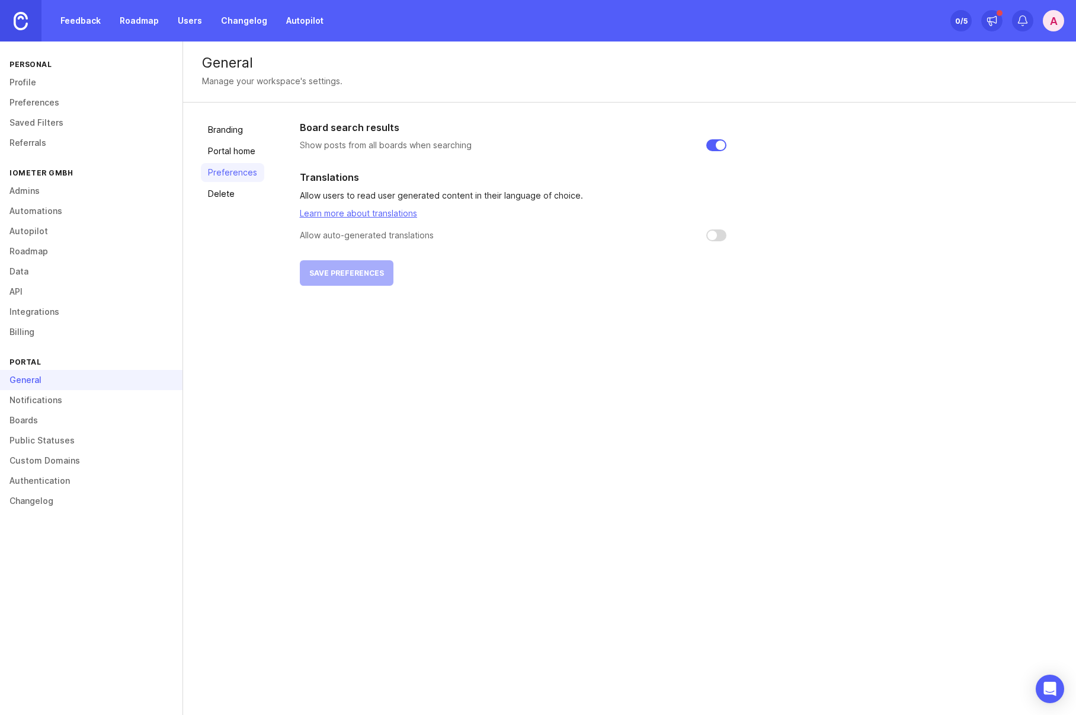
click at [711, 236] on input "checkbox" at bounding box center [716, 235] width 20 height 12
checkbox input "false"
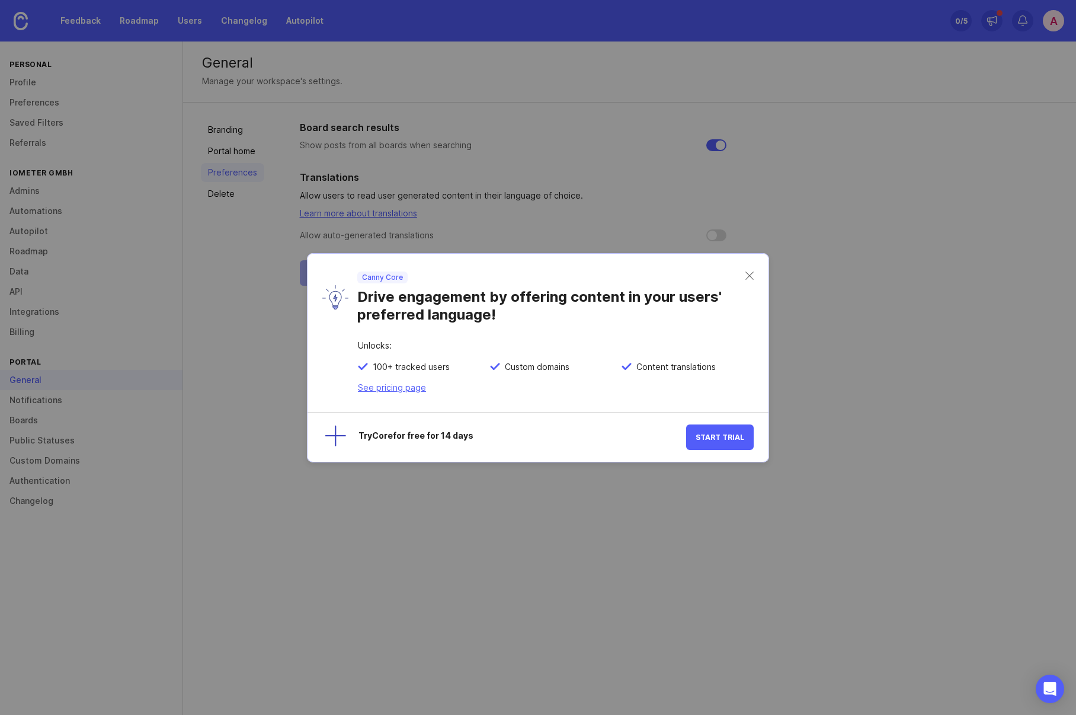
click at [399, 388] on link "See pricing page" at bounding box center [392, 387] width 68 height 10
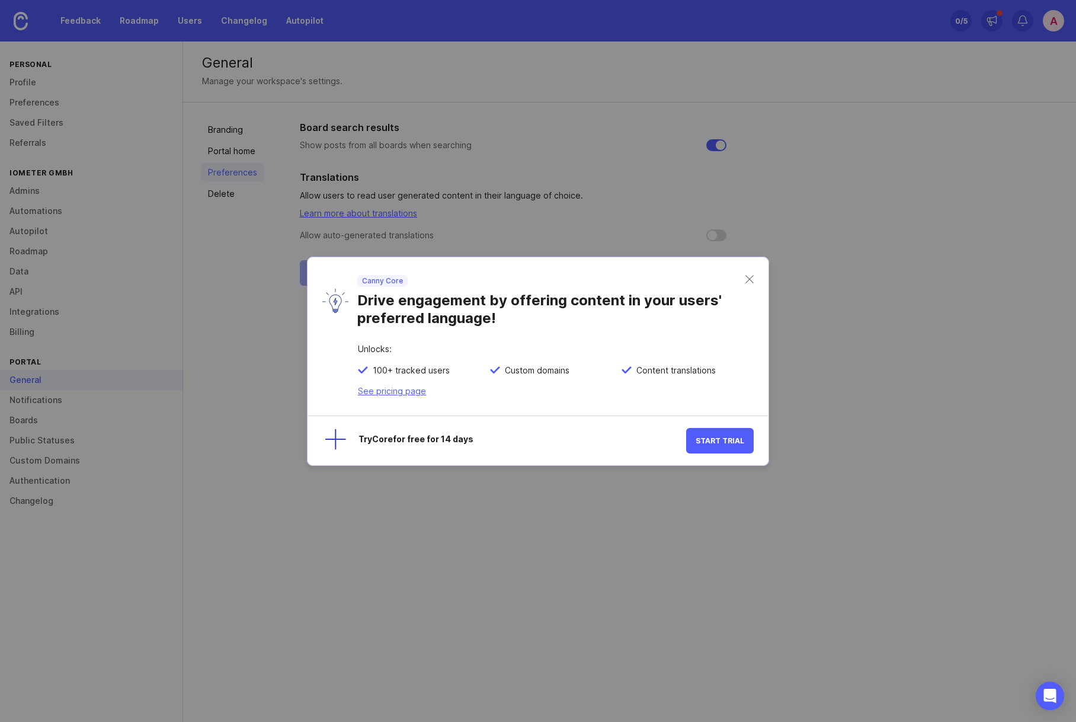
click at [756, 285] on div "Canny Core Drive engagement by offering content in your users' preferred langua…" at bounding box center [538, 301] width 461 height 88
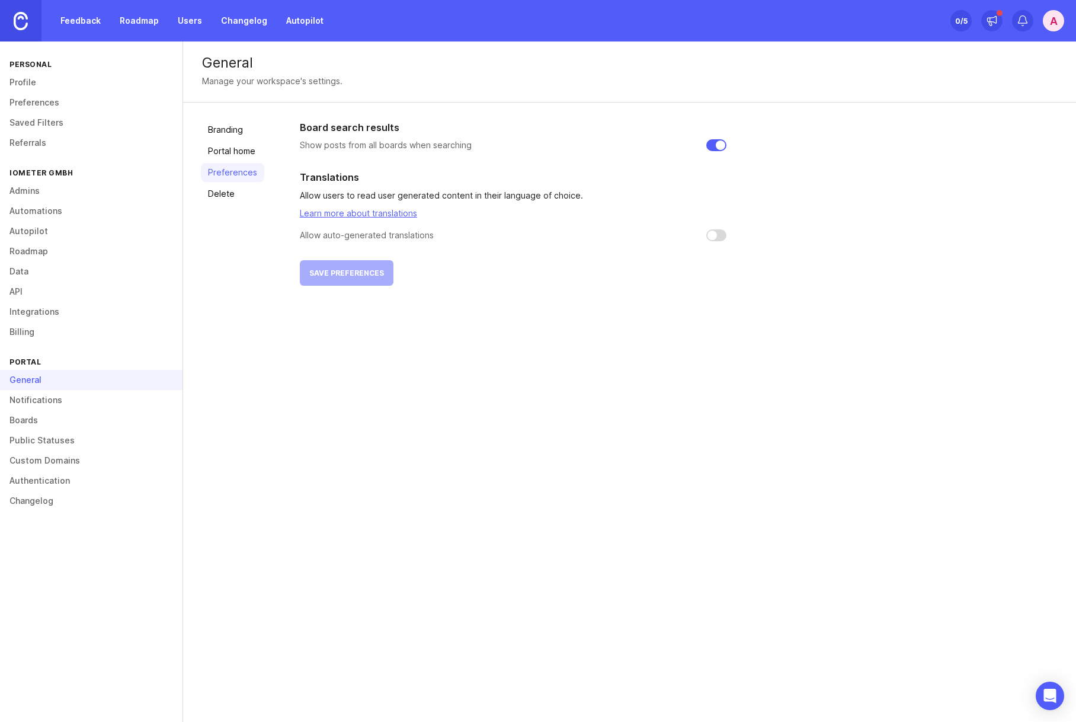
click at [811, 238] on div "Board search results Show posts from all boards when searching Translations All…" at bounding box center [679, 202] width 759 height 165
click at [368, 446] on div "General Manage your workspace's settings. Branding Portal home Preferences Dele…" at bounding box center [629, 381] width 893 height 680
